Goal: Information Seeking & Learning: Learn about a topic

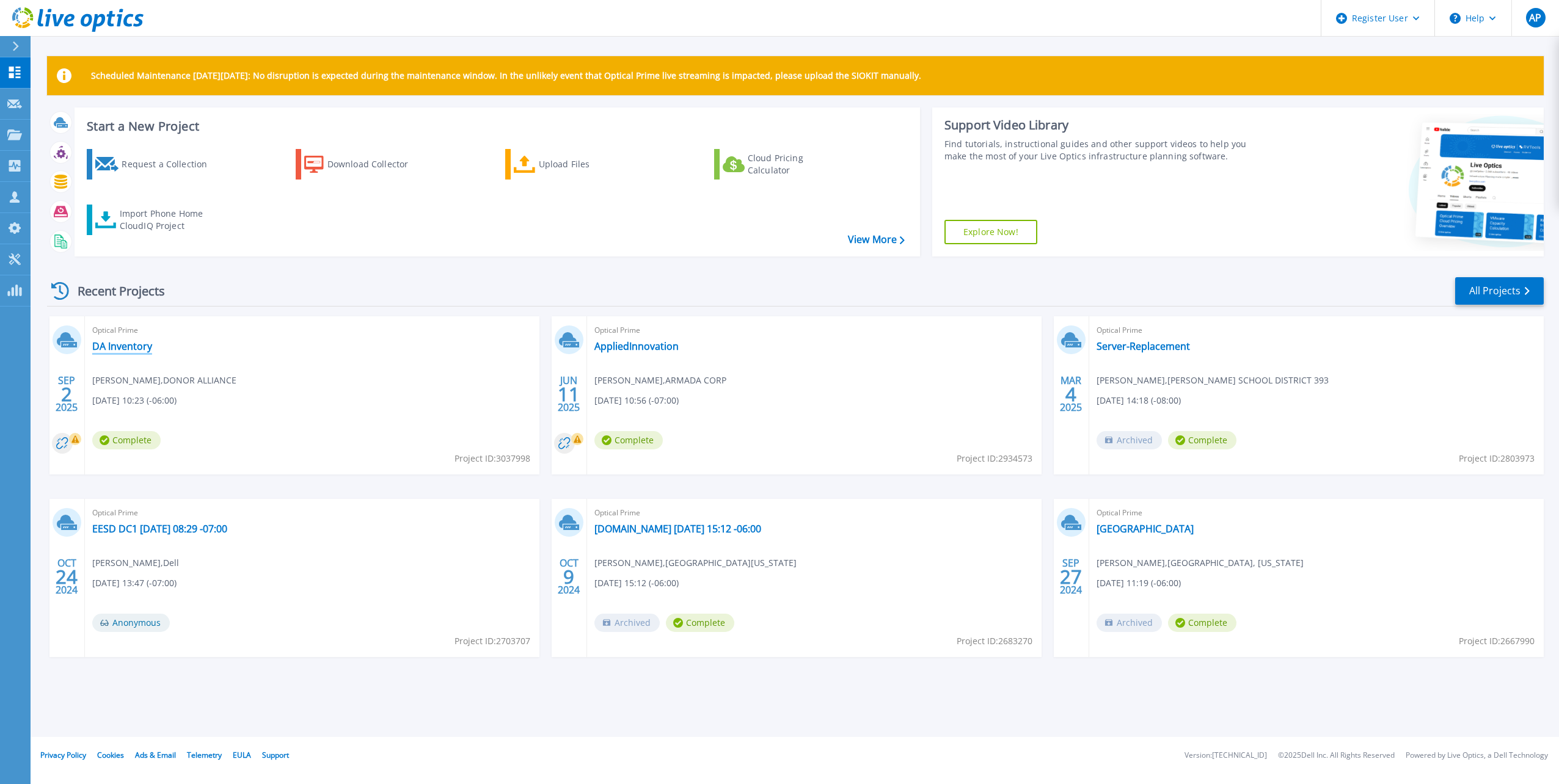
click at [133, 346] on link "DA Inventory" at bounding box center [122, 346] width 60 height 12
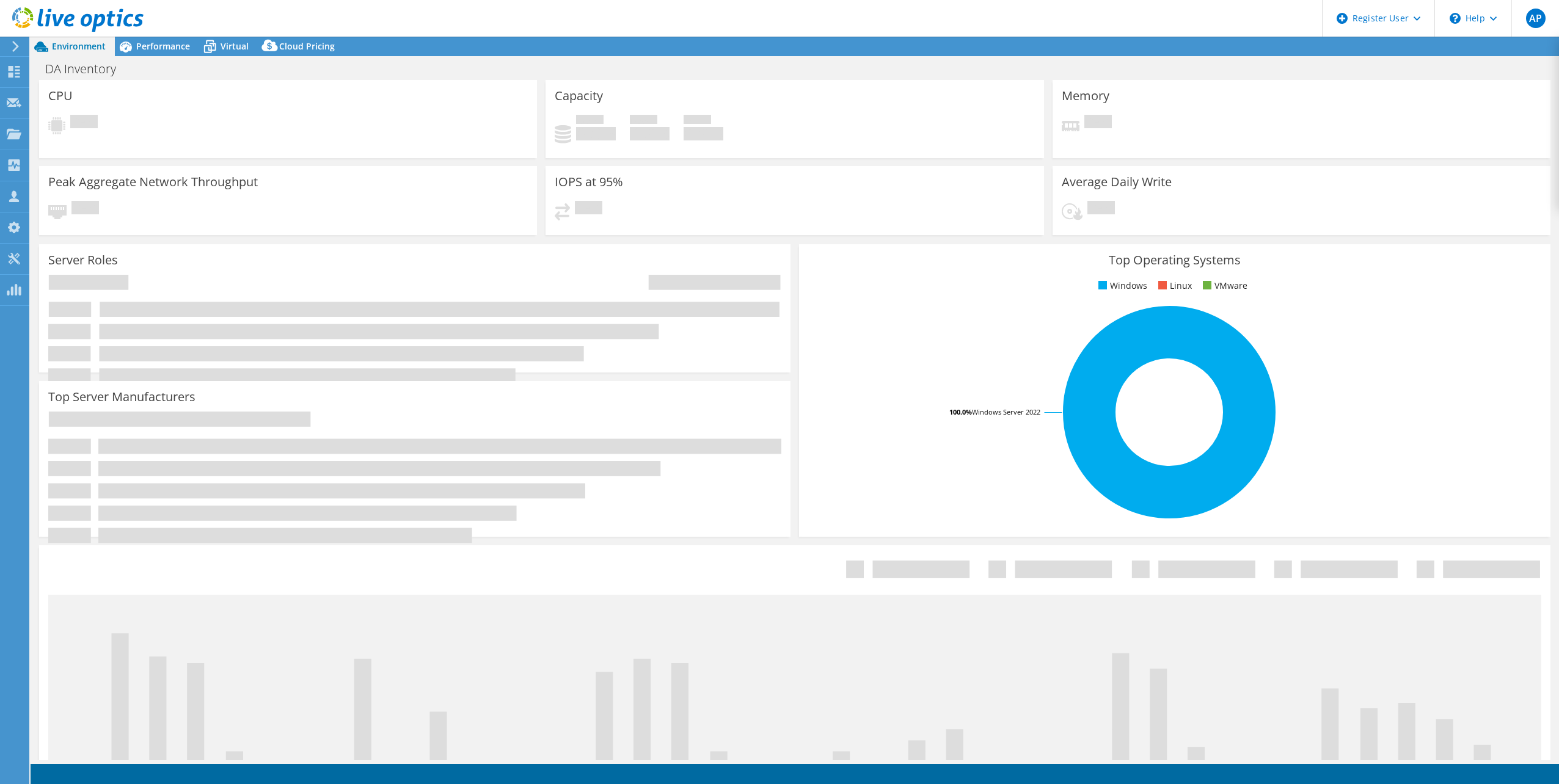
select select "USD"
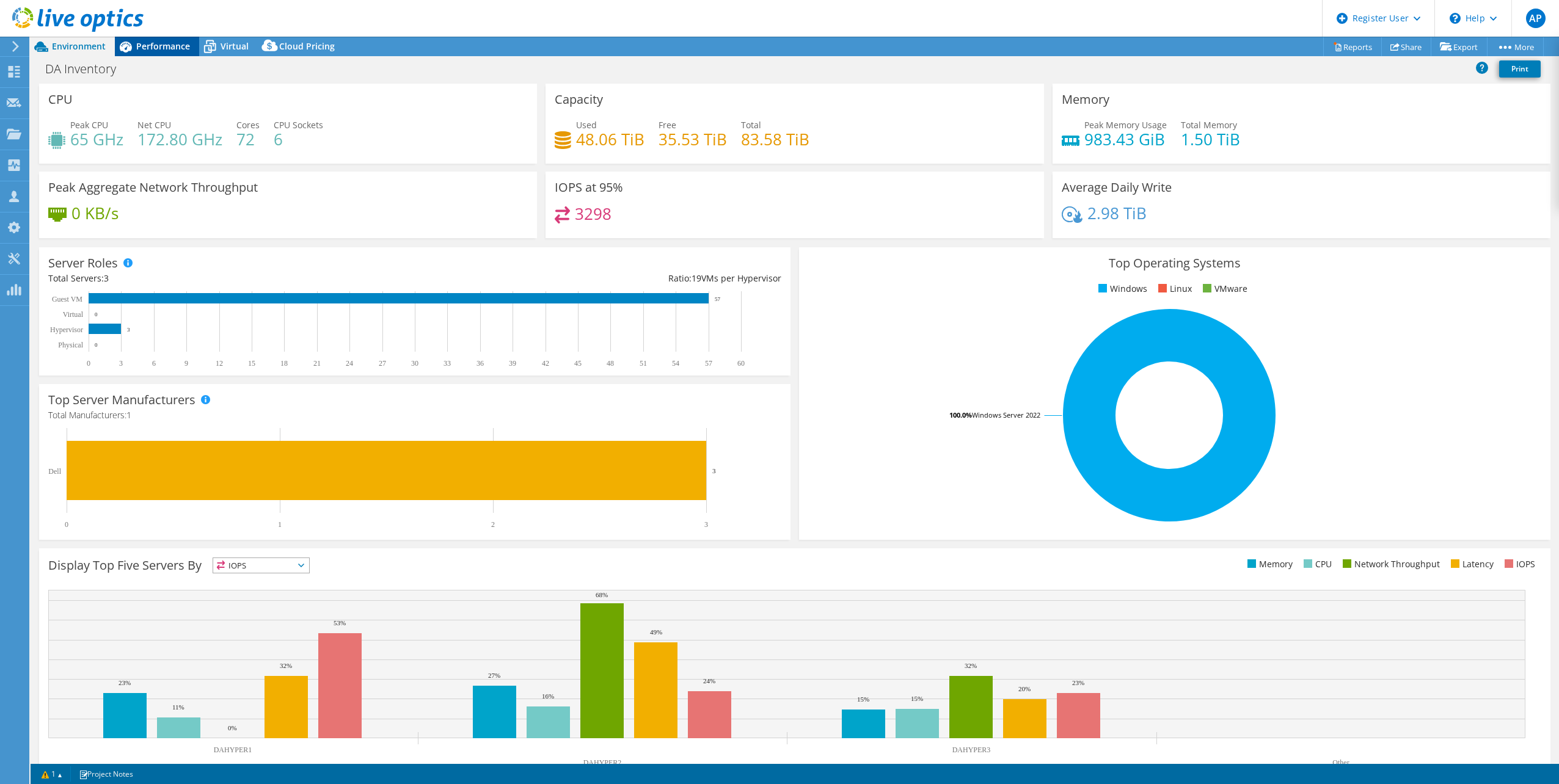
click at [181, 38] on div "Performance" at bounding box center [156, 46] width 84 height 19
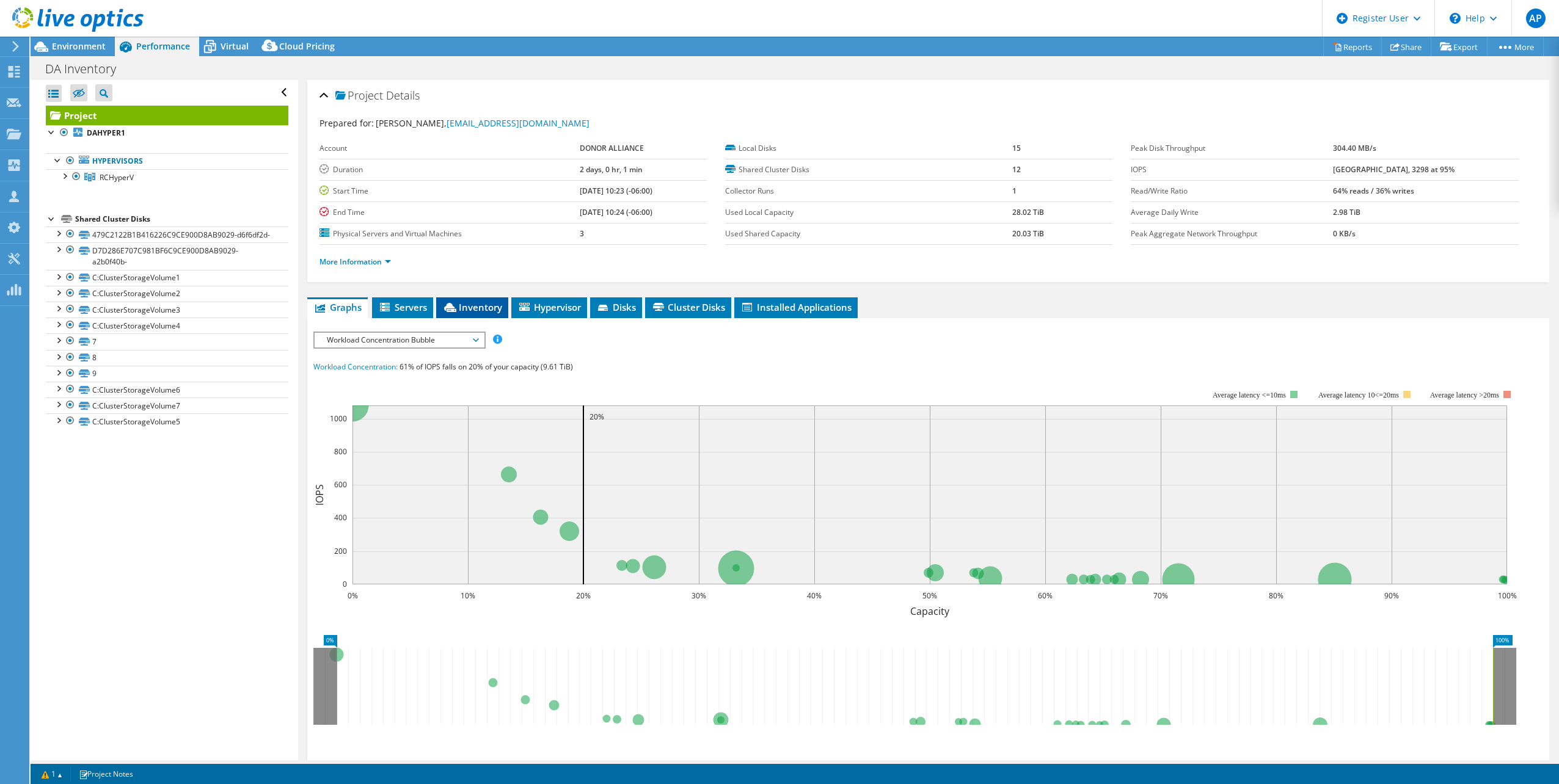
click at [465, 300] on li "Inventory" at bounding box center [471, 308] width 72 height 20
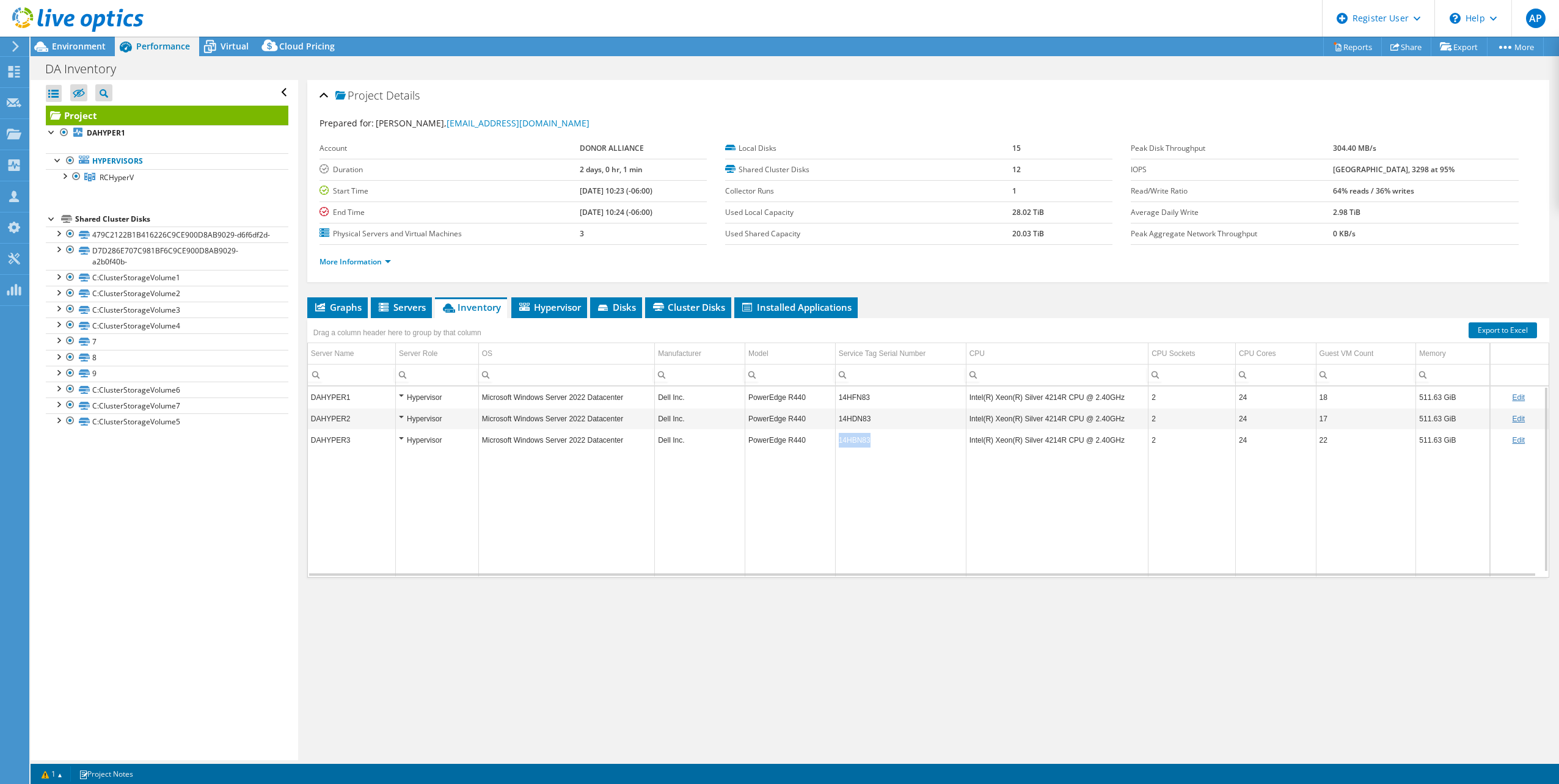
drag, startPoint x: 873, startPoint y: 440, endPoint x: 836, endPoint y: 442, distance: 37.1
click at [836, 442] on td "14HBN83" at bounding box center [900, 440] width 131 height 21
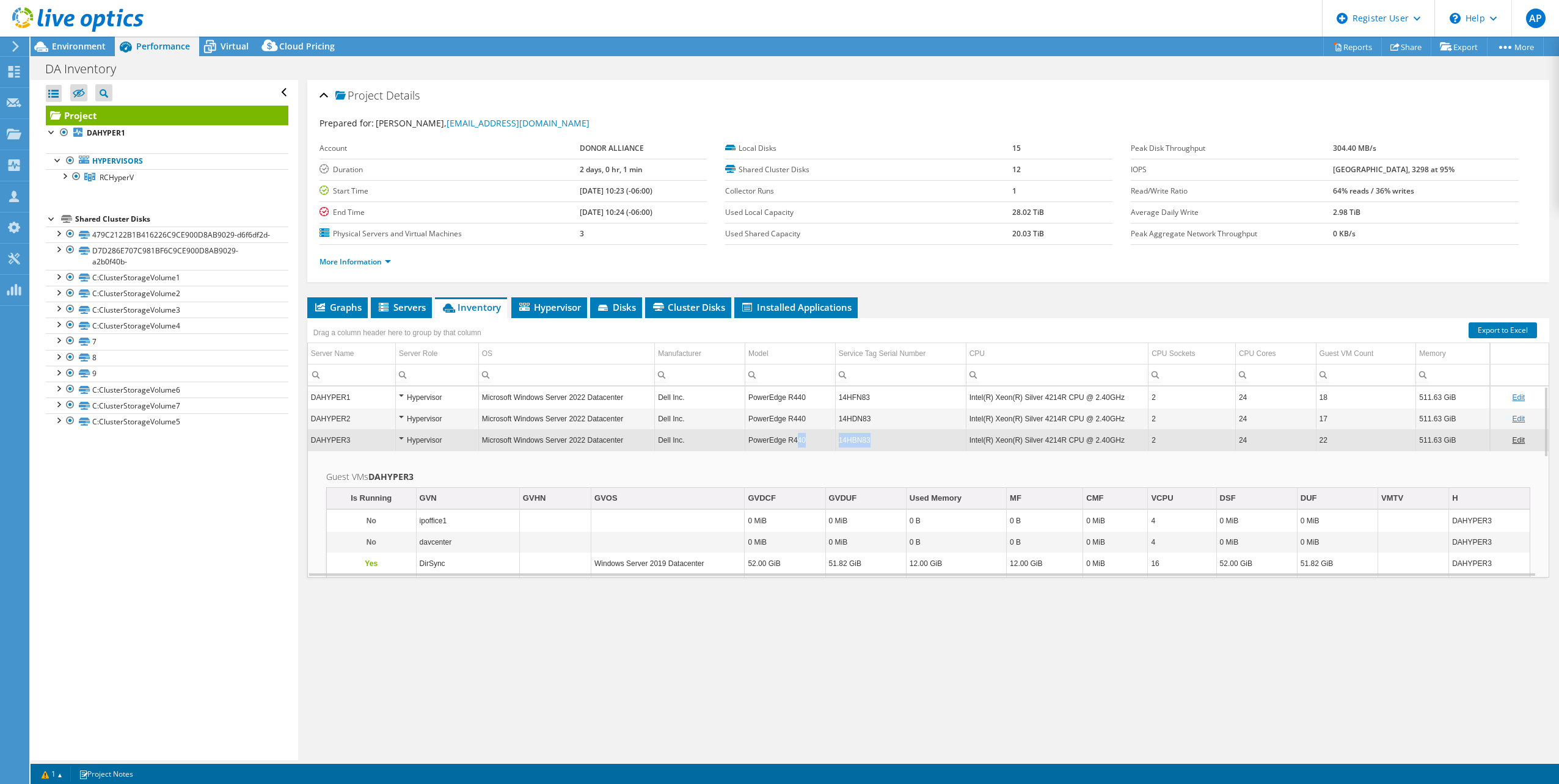
drag, startPoint x: 877, startPoint y: 443, endPoint x: 792, endPoint y: 432, distance: 85.7
click at [792, 432] on tr "DAHYPER3 Hypervisor Microsoft Windows Server 2022 Datacenter Dell Inc. PowerEdg…" at bounding box center [927, 440] width 1240 height 21
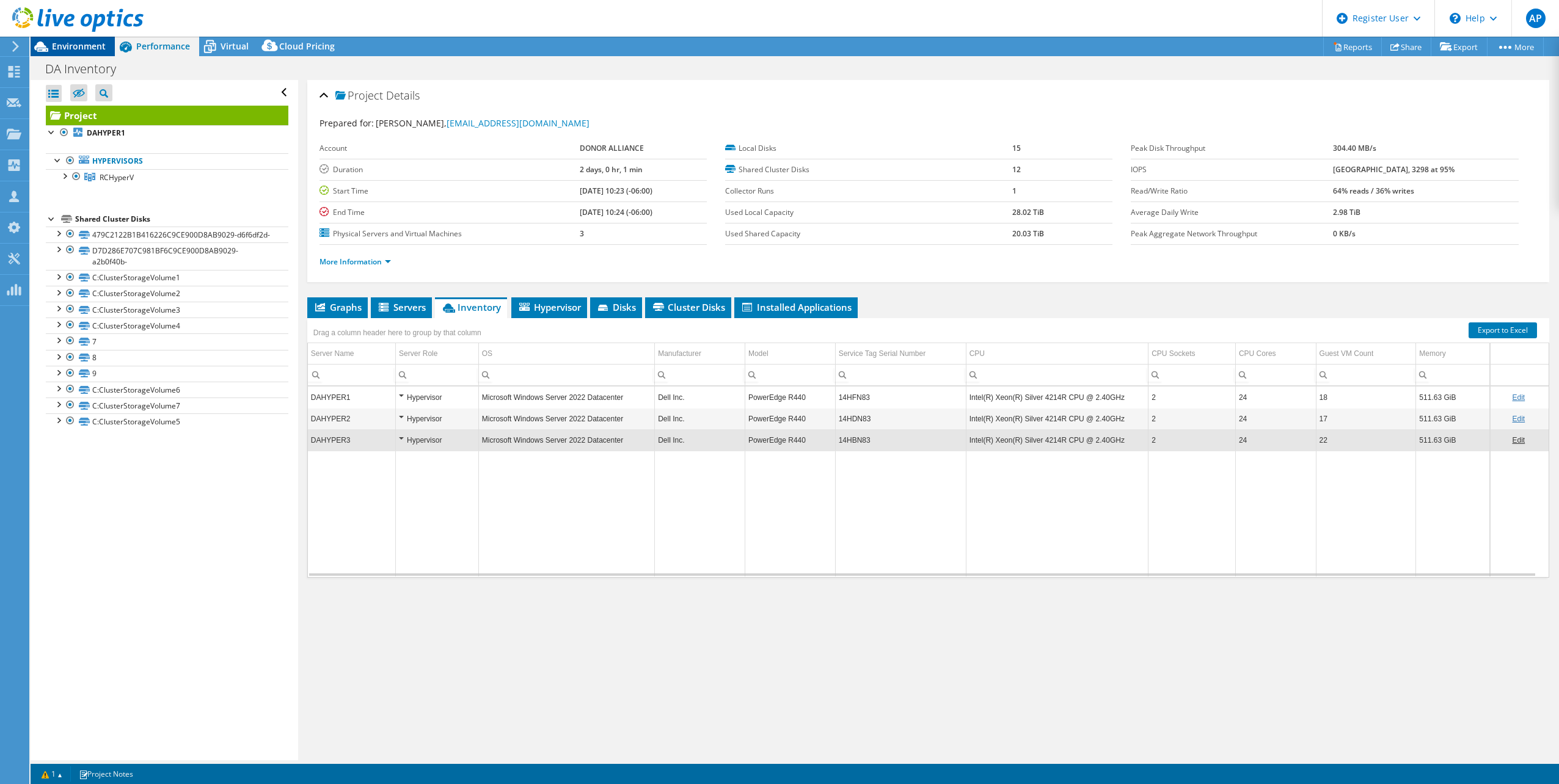
click at [78, 47] on span "Environment" at bounding box center [78, 47] width 53 height 12
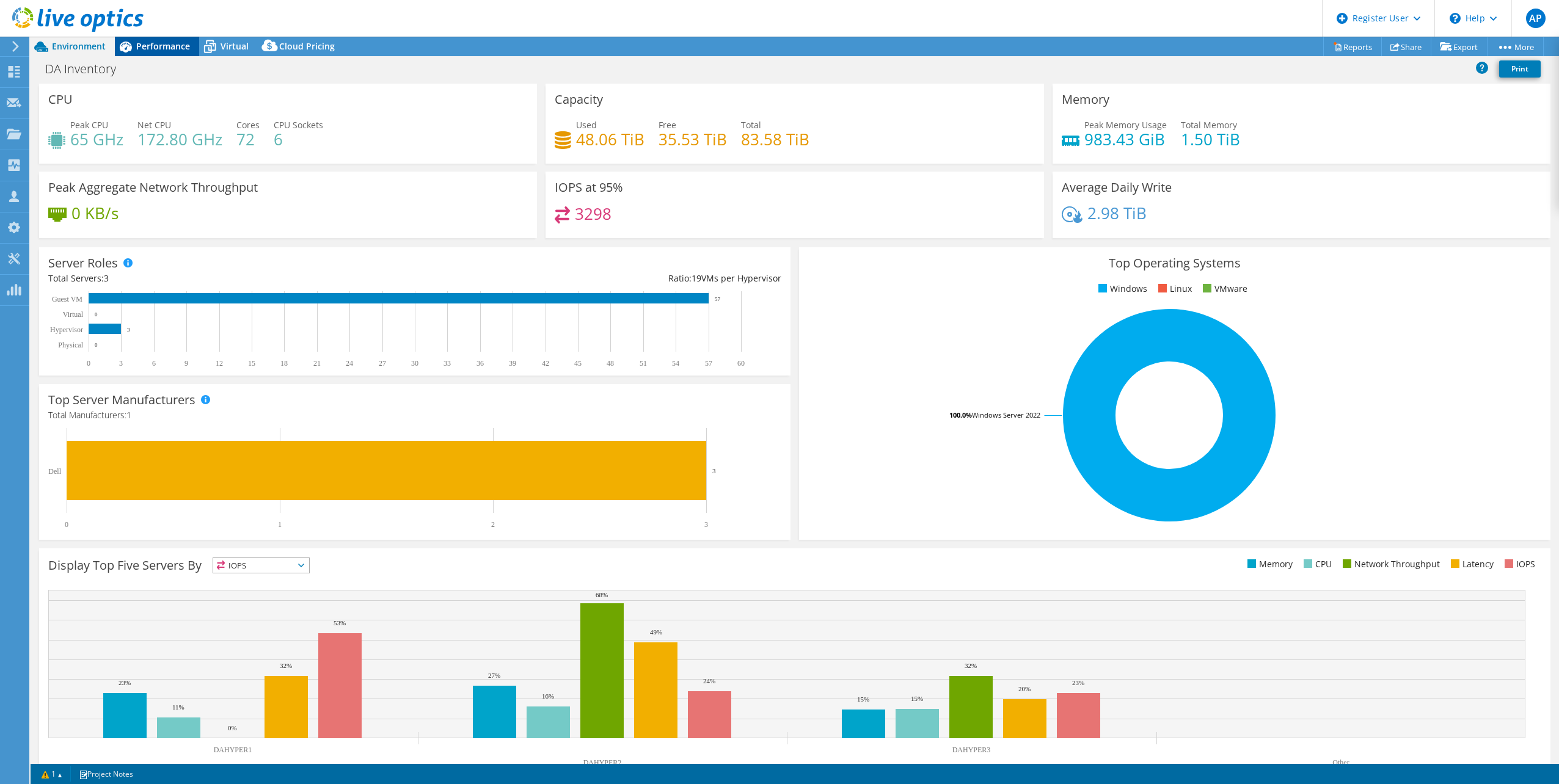
click at [172, 47] on span "Performance" at bounding box center [163, 47] width 53 height 12
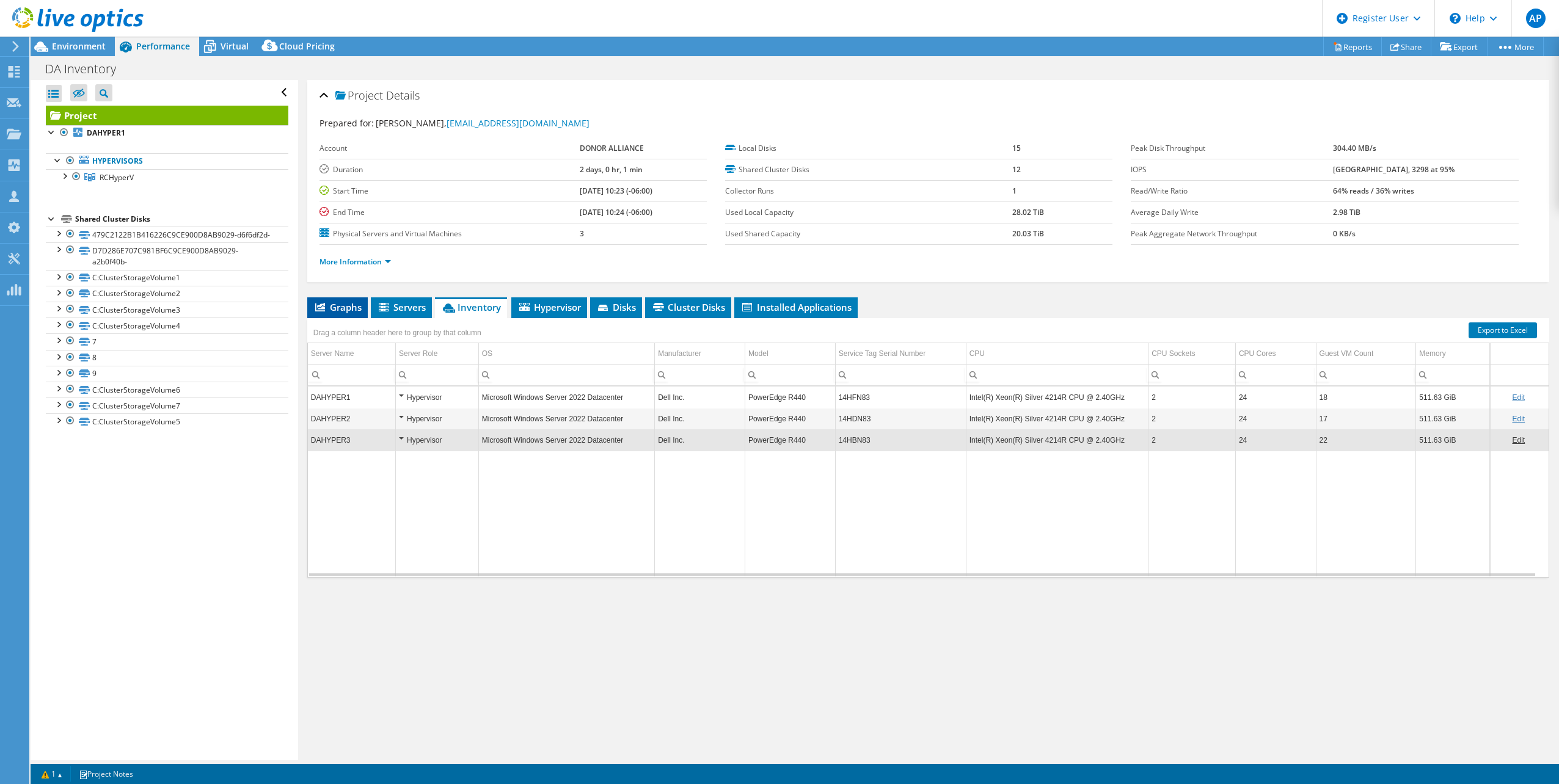
click at [337, 300] on li "Graphs" at bounding box center [337, 308] width 60 height 20
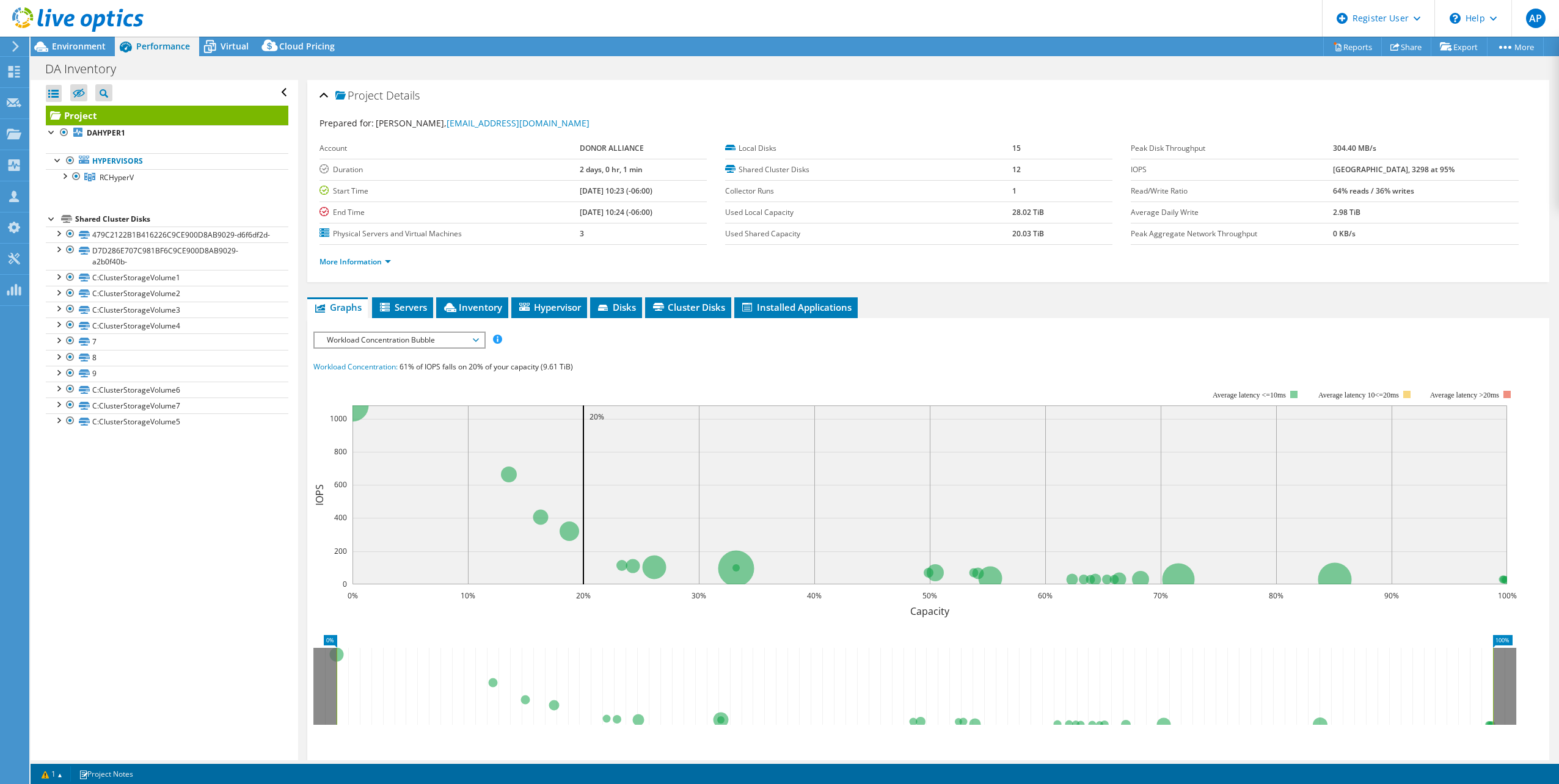
click at [420, 342] on span "Workload Concentration Bubble" at bounding box center [398, 340] width 157 height 14
click at [387, 432] on li "CPU Percentage" at bounding box center [399, 427] width 170 height 14
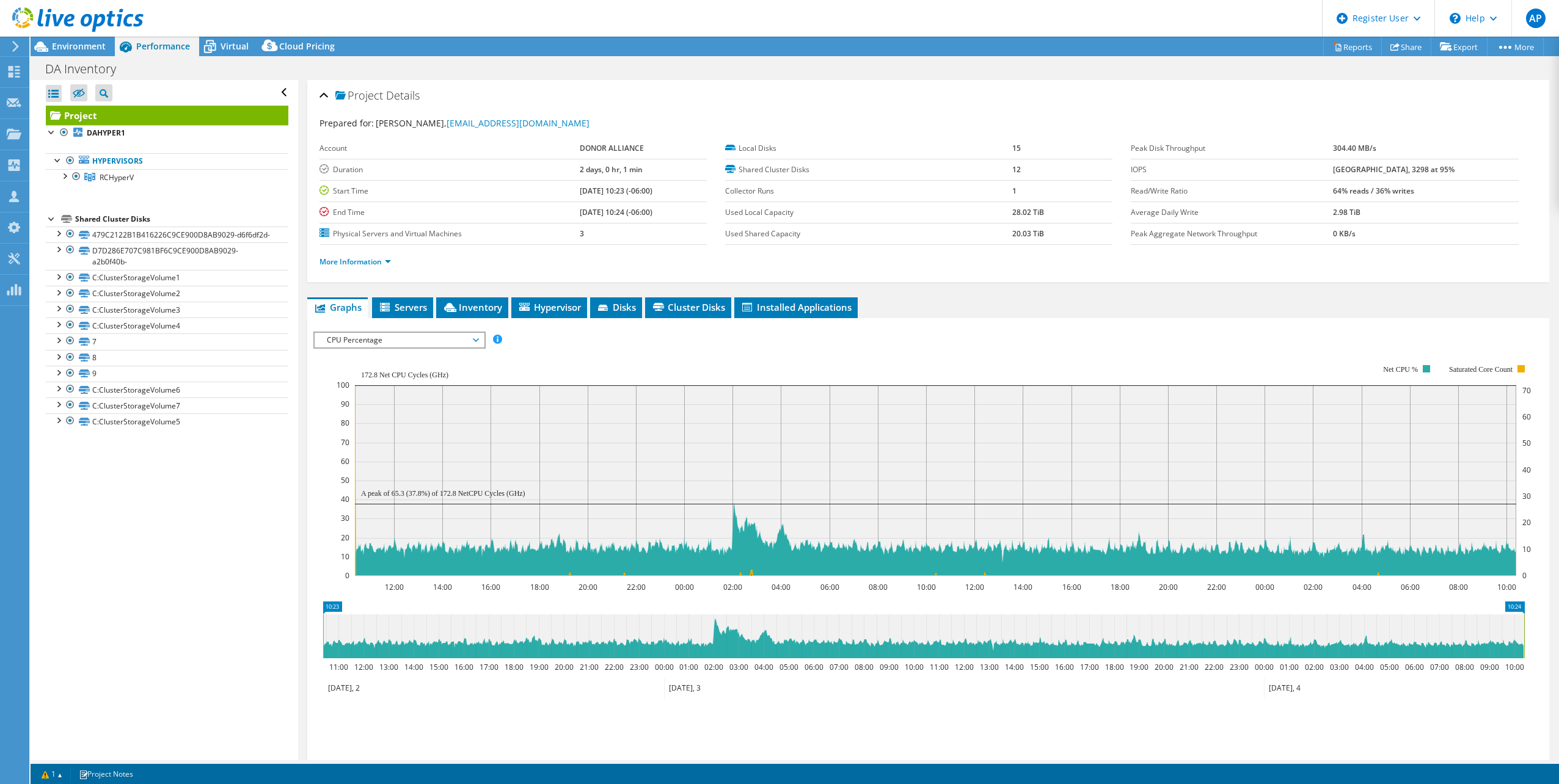
drag, startPoint x: 73, startPoint y: 49, endPoint x: 362, endPoint y: 182, distance: 318.1
click at [73, 49] on span "Environment" at bounding box center [78, 47] width 53 height 12
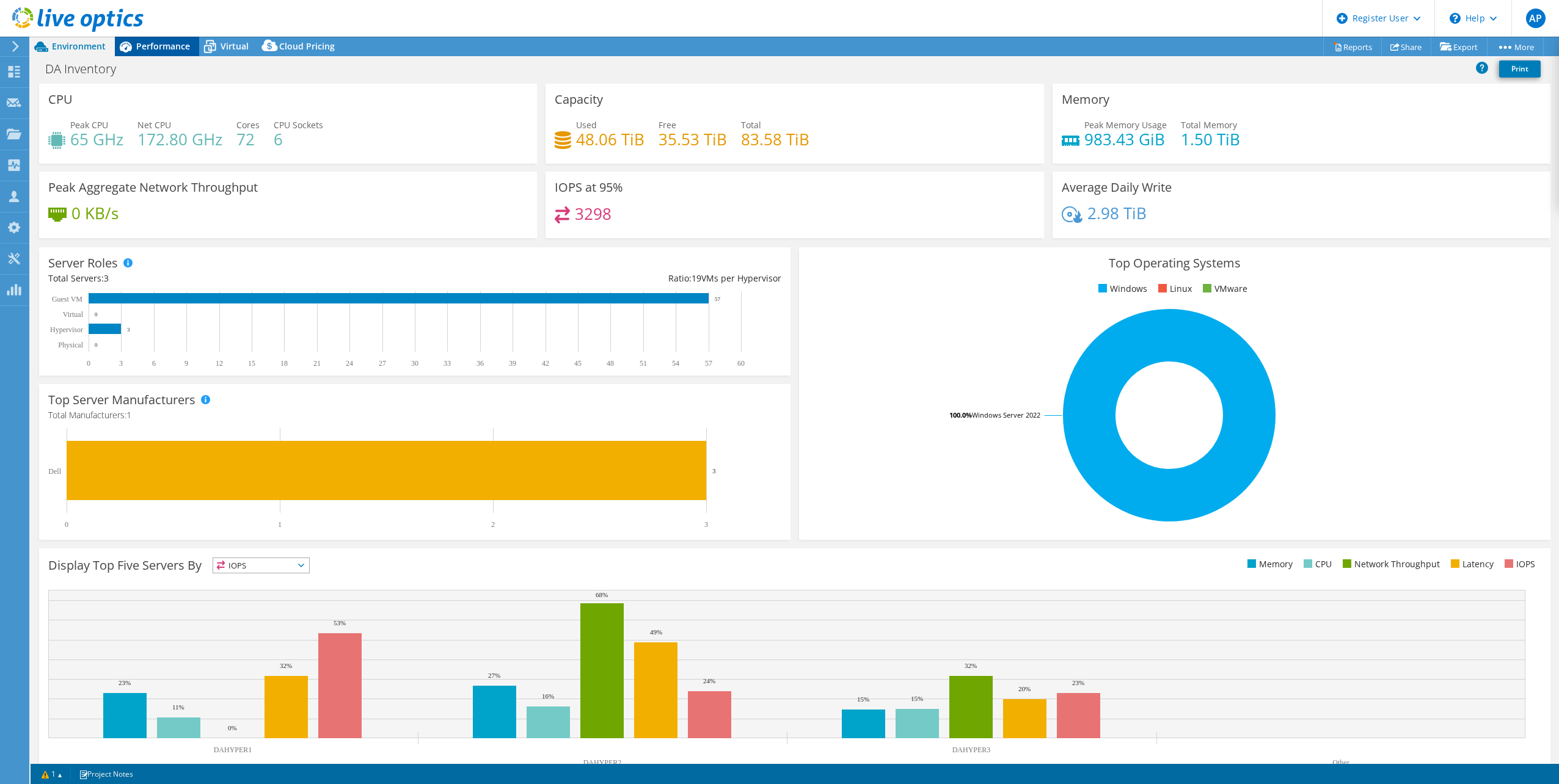
click at [182, 53] on div "Performance" at bounding box center [156, 46] width 84 height 19
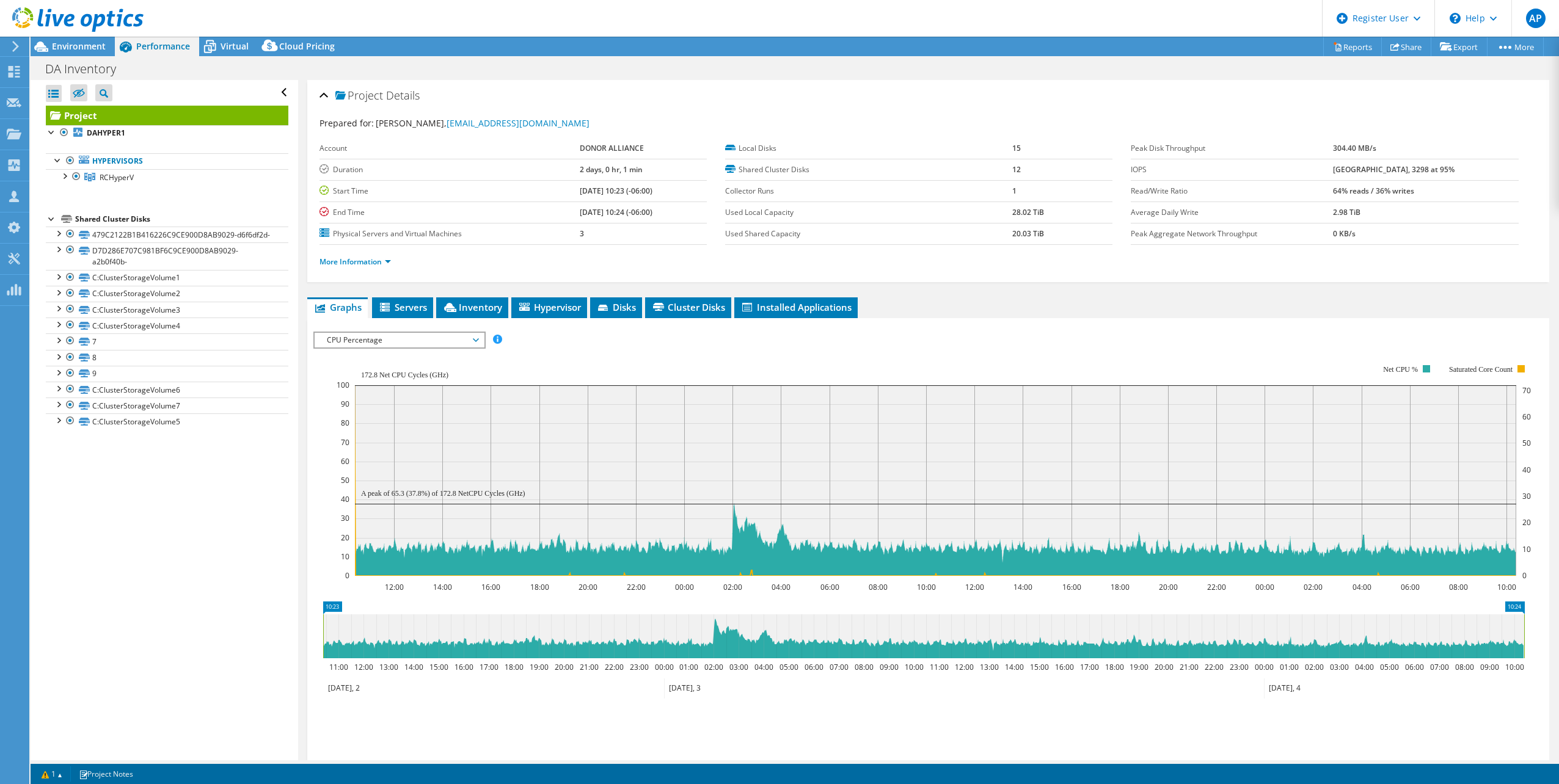
click at [397, 342] on span "CPU Percentage" at bounding box center [398, 340] width 157 height 14
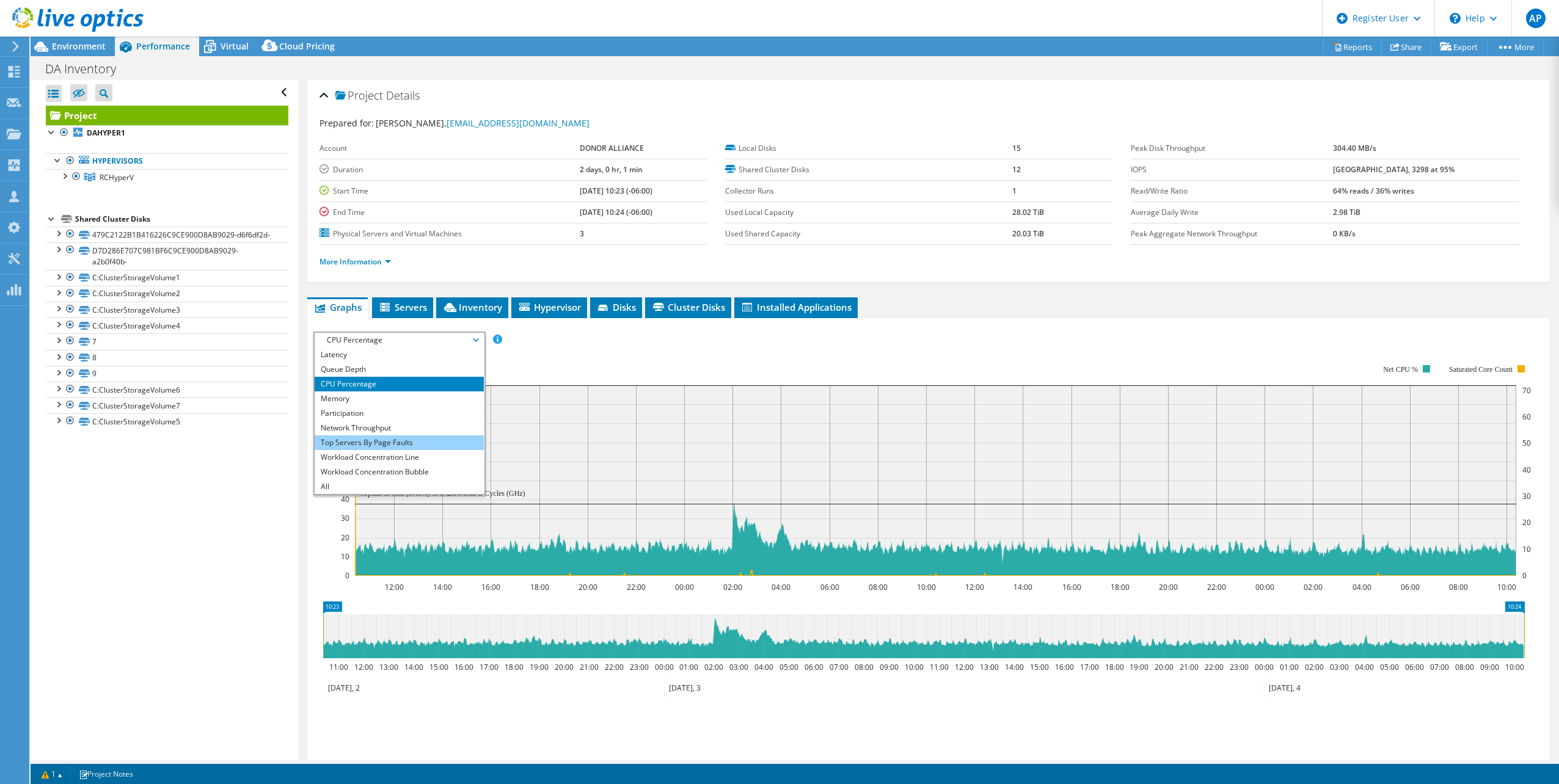
scroll to position [61, 0]
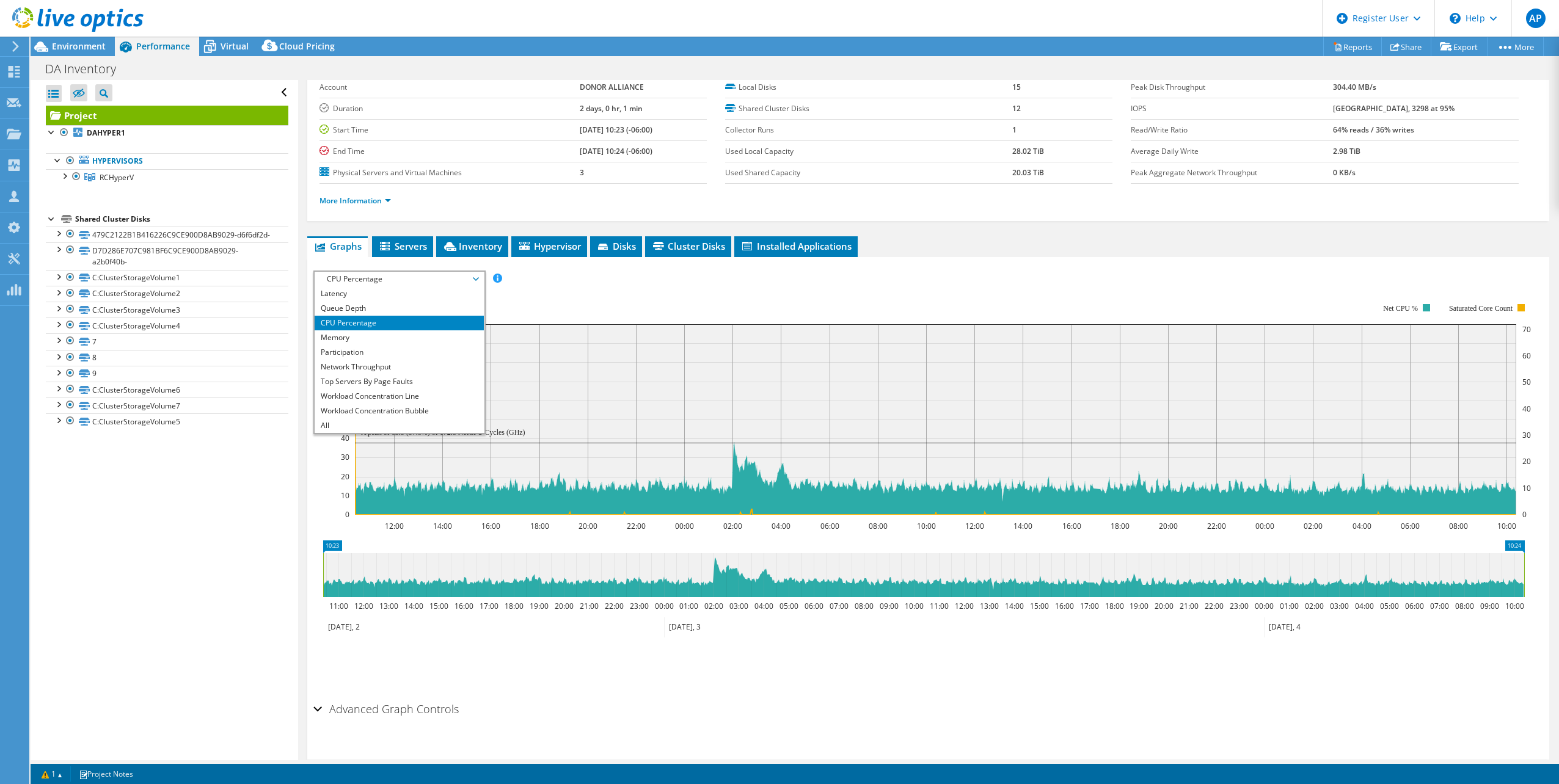
drag, startPoint x: 362, startPoint y: 423, endPoint x: 344, endPoint y: 449, distance: 31.6
click at [362, 423] on li "All" at bounding box center [399, 425] width 170 height 14
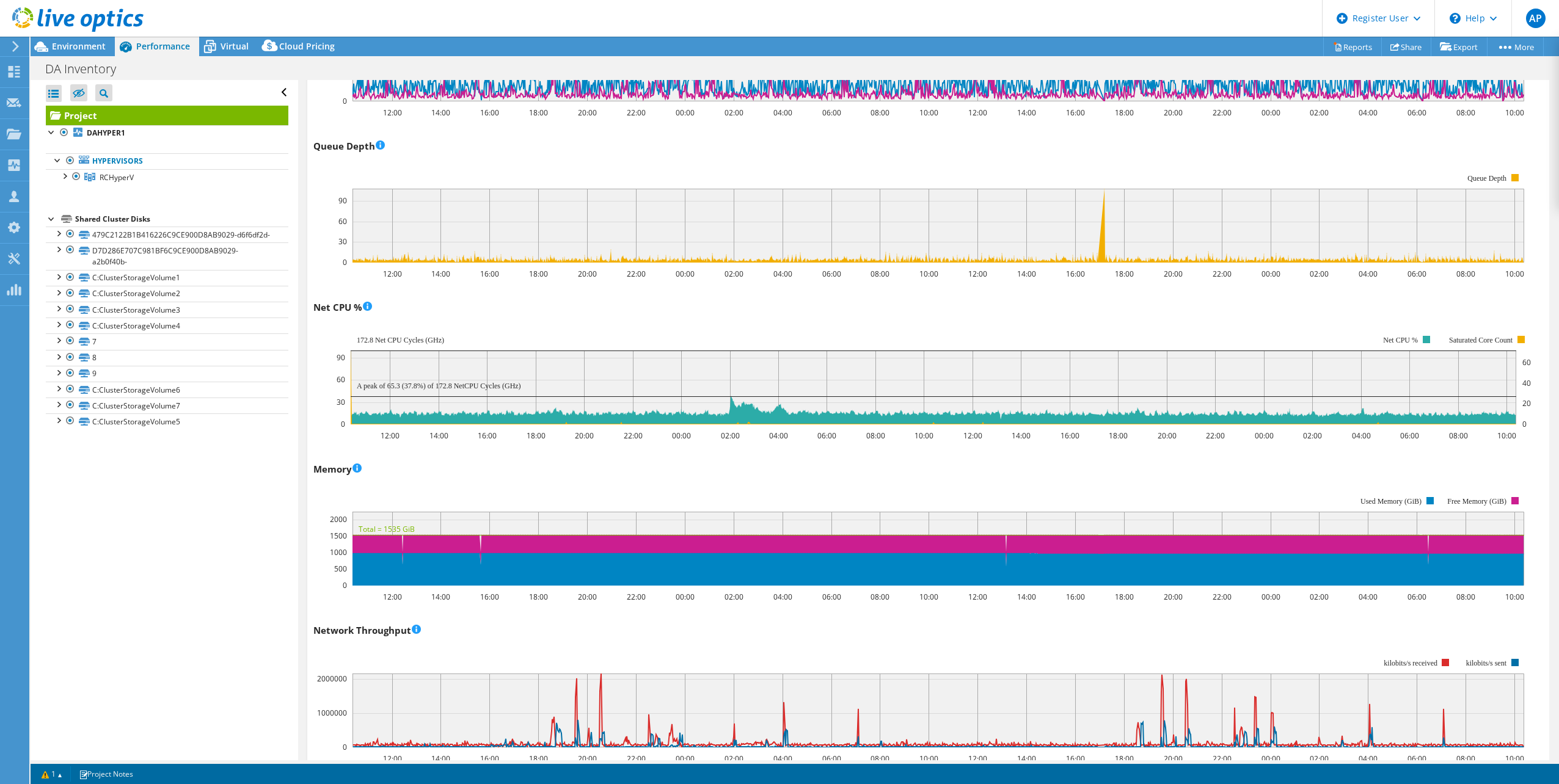
scroll to position [916, 0]
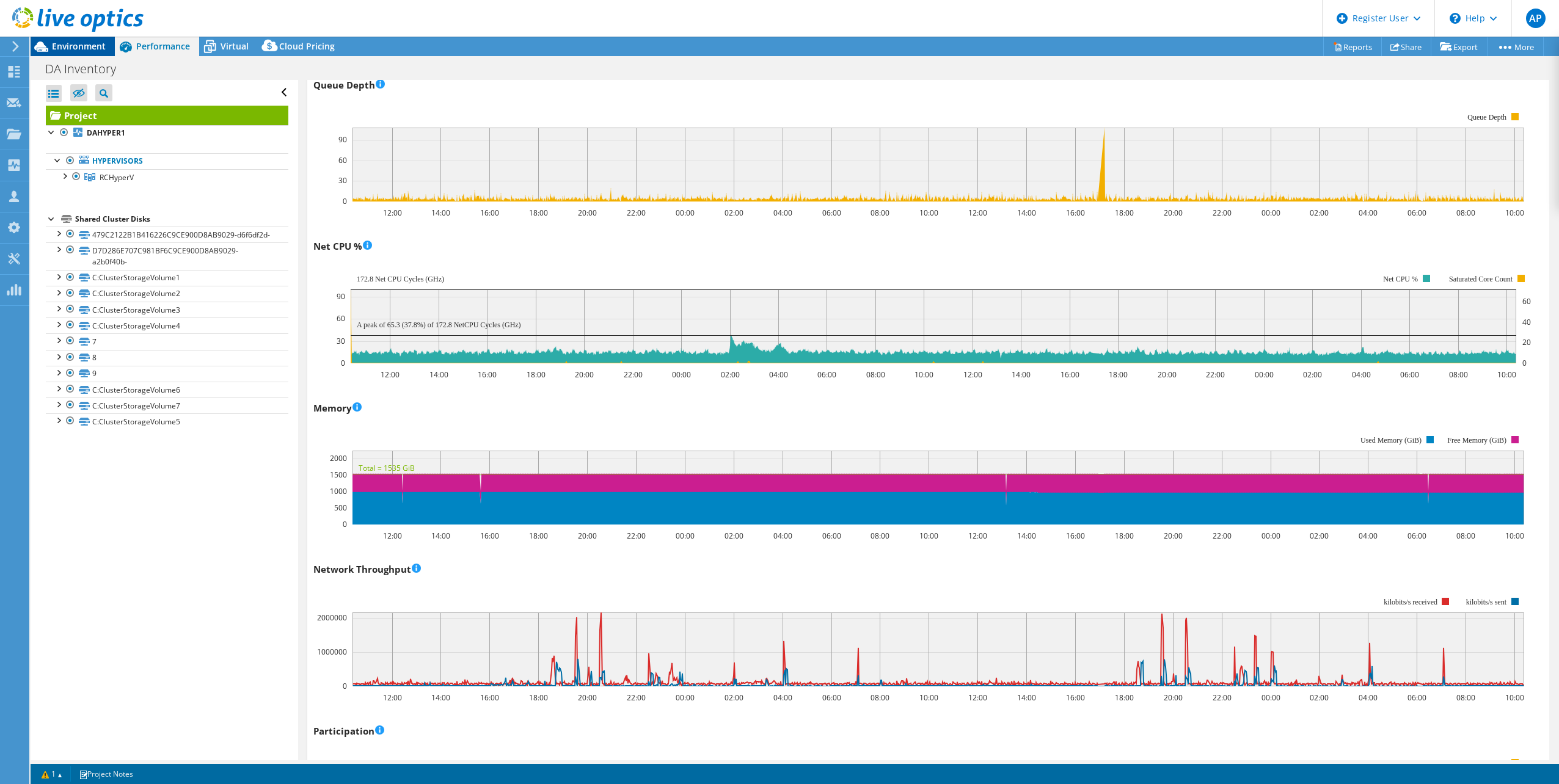
click at [64, 42] on span "Environment" at bounding box center [78, 47] width 53 height 12
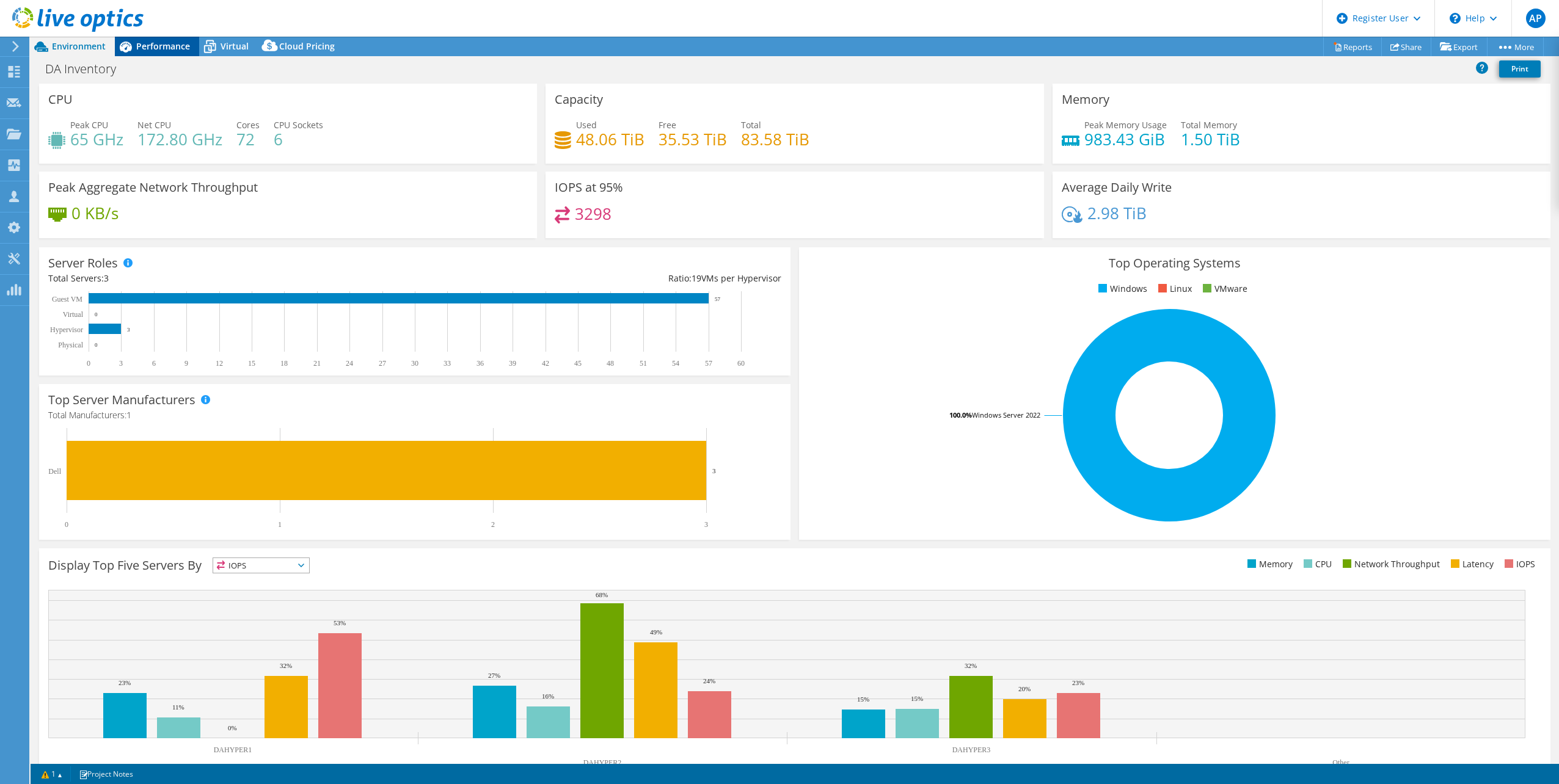
click at [170, 47] on span "Performance" at bounding box center [163, 47] width 53 height 12
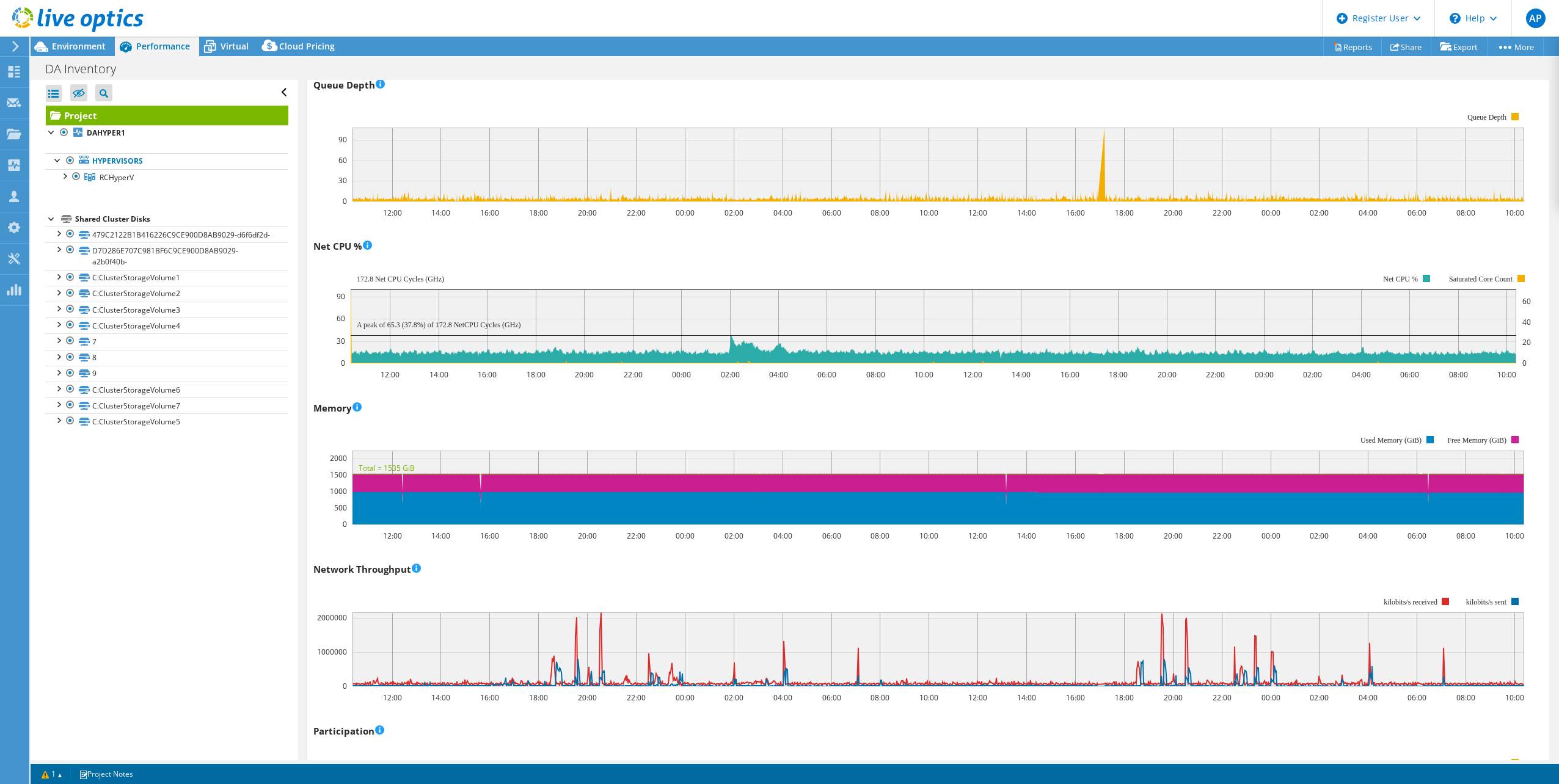
click at [103, 618] on div "Open All Close All Hide Excluded Nodes Project Tree Filter" at bounding box center [164, 420] width 267 height 681
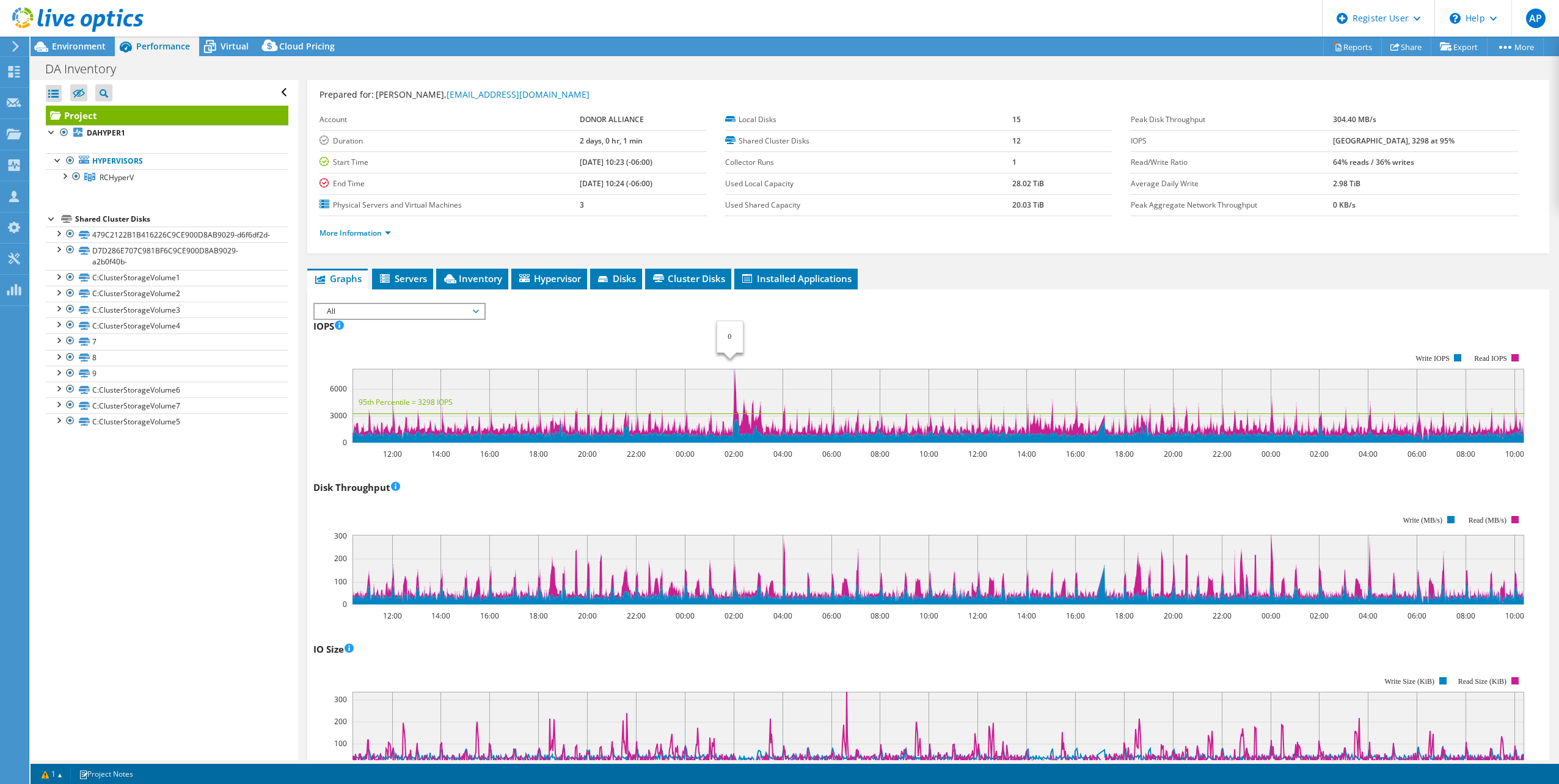
scroll to position [0, 0]
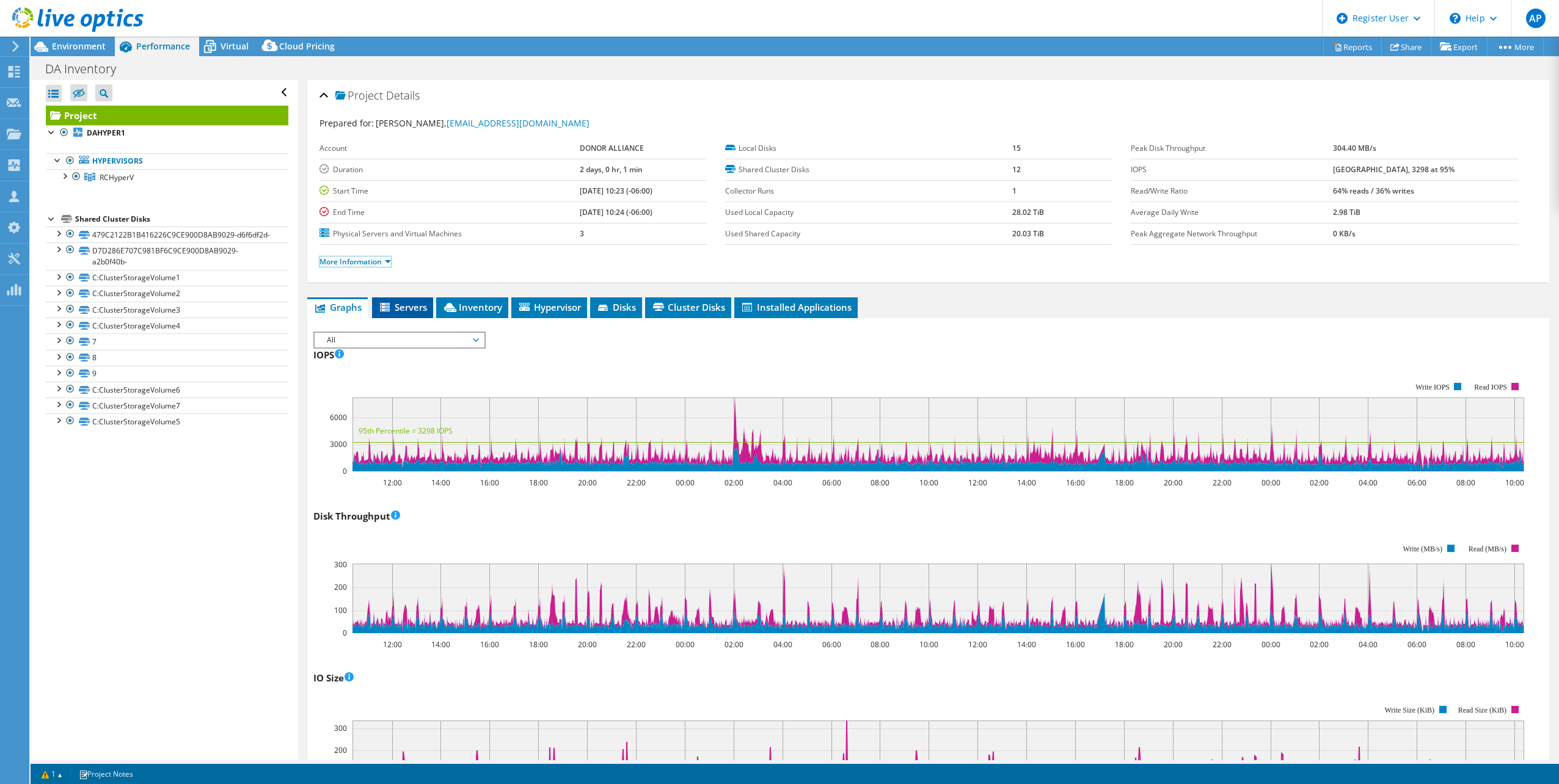
drag, startPoint x: 341, startPoint y: 260, endPoint x: 431, endPoint y: 299, distance: 98.1
click at [341, 260] on link "More Information" at bounding box center [355, 262] width 71 height 10
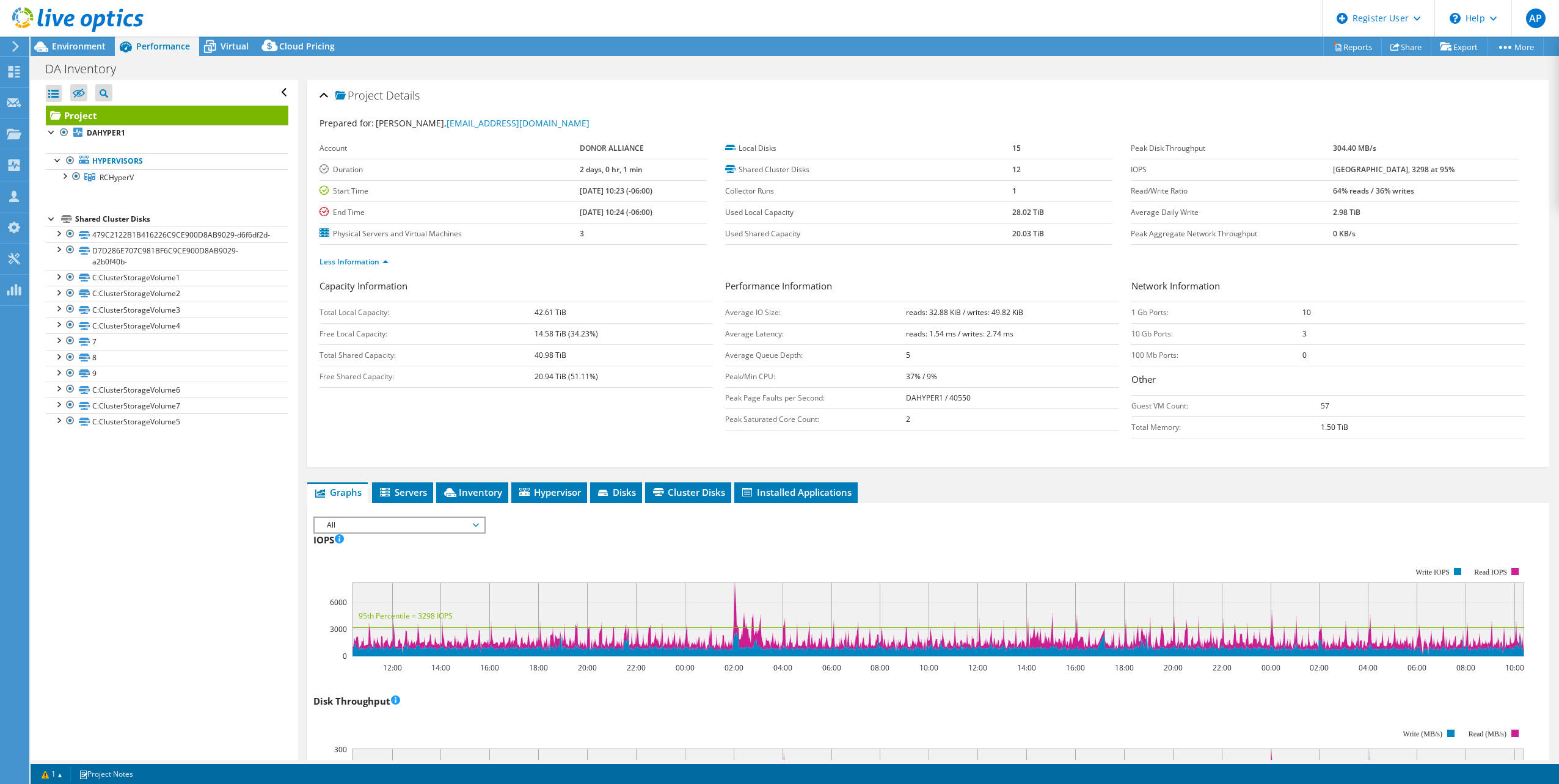
click at [83, 38] on div at bounding box center [71, 20] width 143 height 41
click at [84, 42] on span "Environment" at bounding box center [78, 47] width 53 height 12
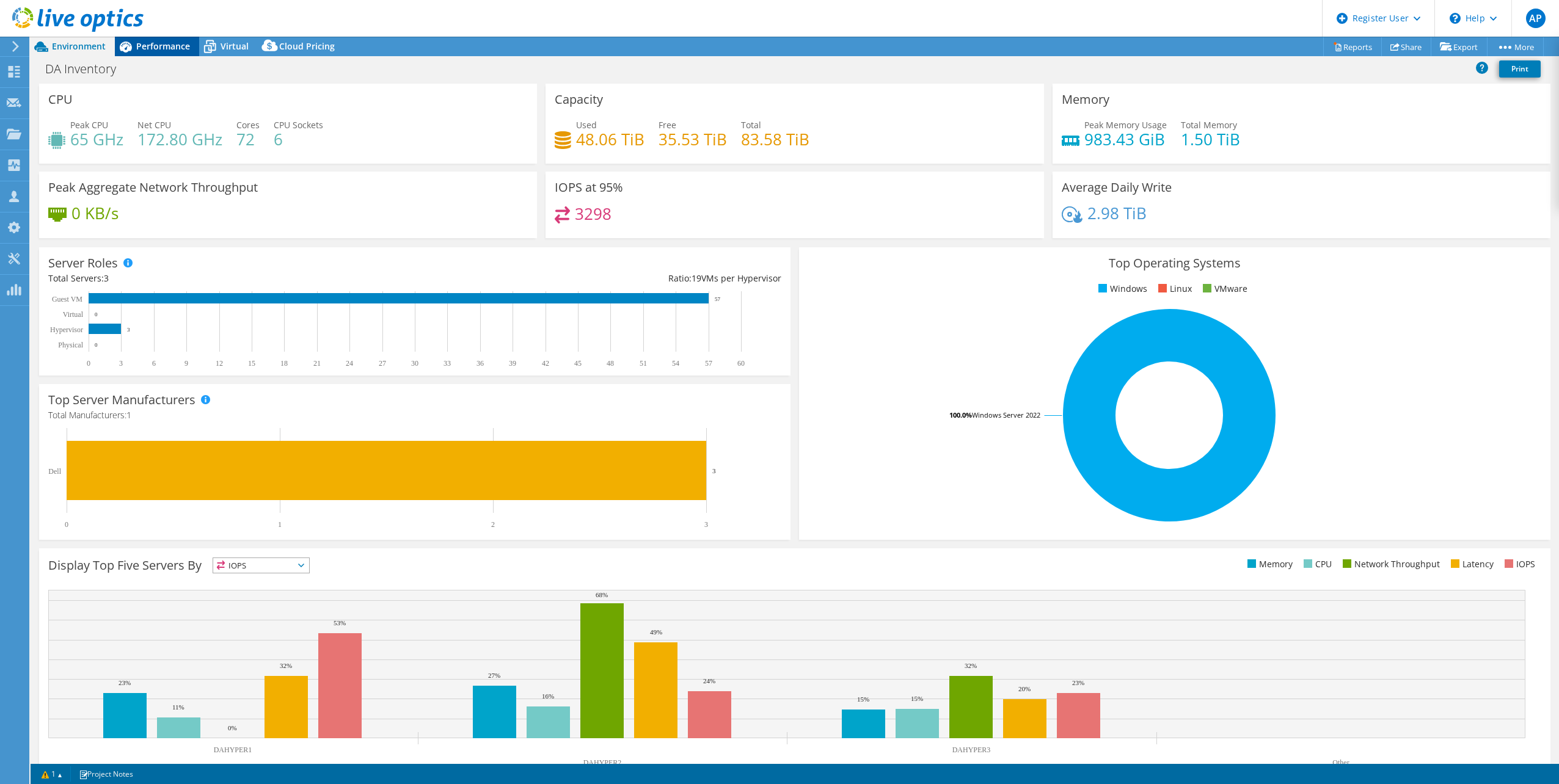
click at [120, 46] on icon at bounding box center [125, 47] width 12 height 11
